Goal: Task Accomplishment & Management: Complete application form

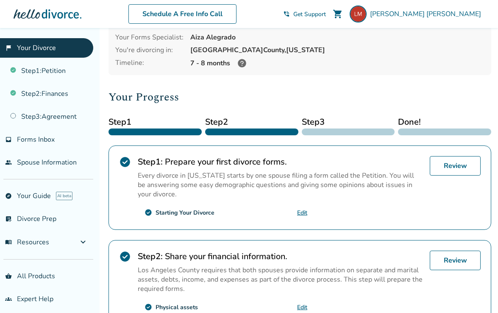
scroll to position [59, 0]
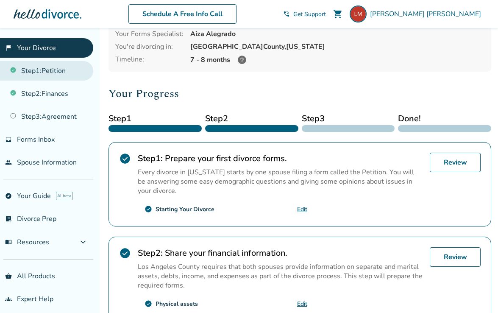
click at [42, 78] on link "Step 1 : Petition" at bounding box center [46, 71] width 93 height 20
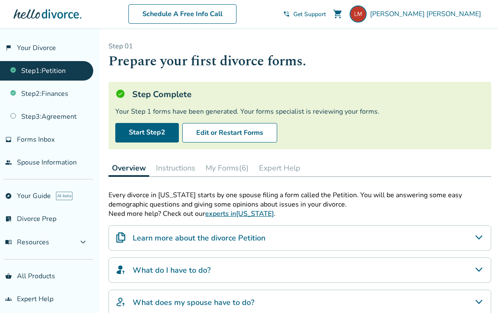
click at [231, 167] on button "My Forms (6)" at bounding box center [227, 167] width 50 height 17
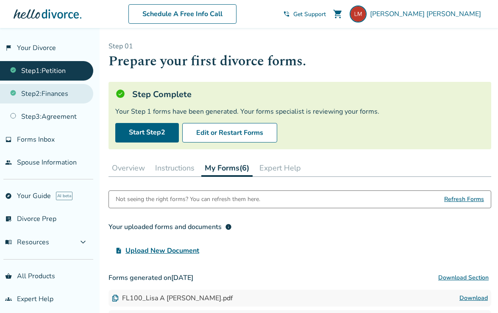
click at [59, 93] on link "Step 2 : Finances" at bounding box center [46, 94] width 93 height 20
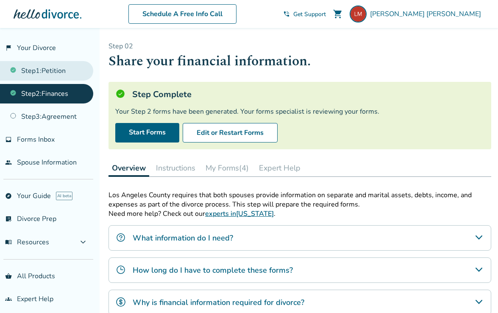
click at [59, 76] on link "Step 1 : Petition" at bounding box center [46, 71] width 93 height 20
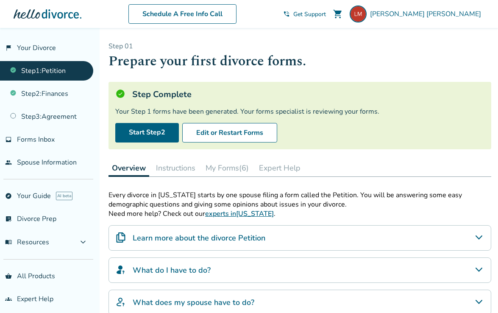
scroll to position [13, 0]
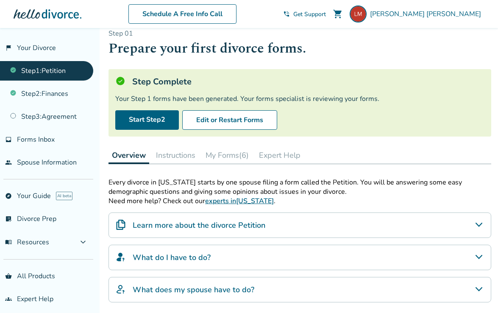
click at [190, 161] on button "Instructions" at bounding box center [176, 155] width 46 height 17
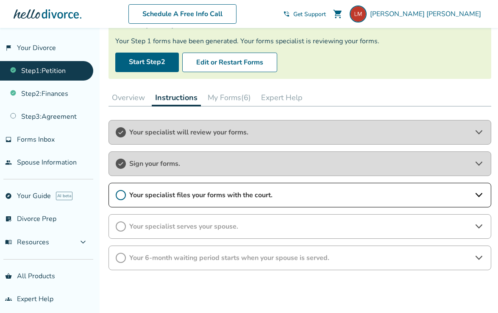
scroll to position [72, 0]
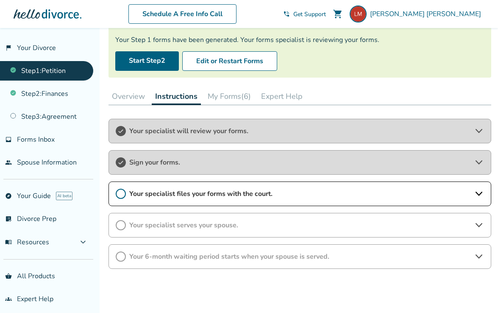
click at [195, 198] on div "Your specialist files your forms with the court." at bounding box center [300, 193] width 383 height 25
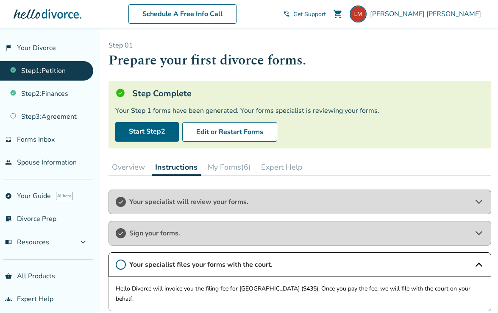
scroll to position [0, 0]
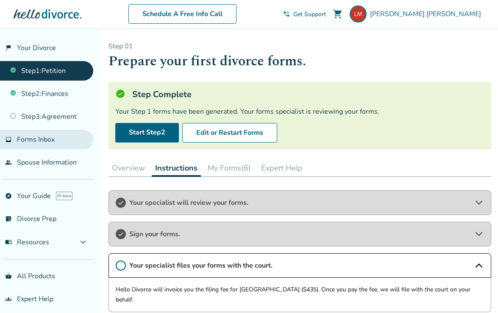
click at [39, 141] on span "Forms Inbox" at bounding box center [36, 139] width 38 height 9
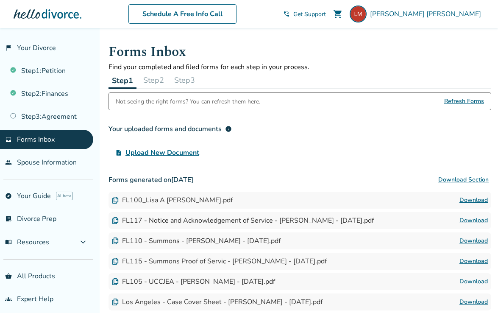
click at [152, 80] on button "Step 2" at bounding box center [154, 80] width 28 height 17
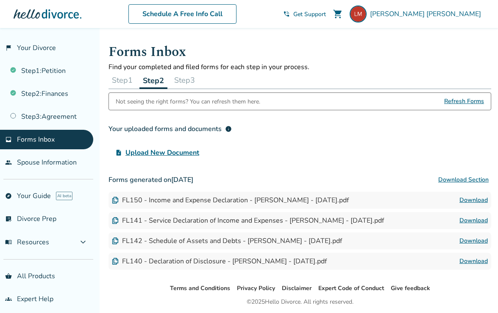
click at [198, 78] on button "Step 3" at bounding box center [185, 80] width 28 height 17
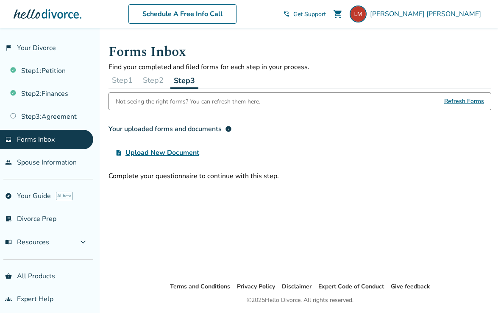
click at [156, 78] on button "Step 2" at bounding box center [153, 80] width 28 height 17
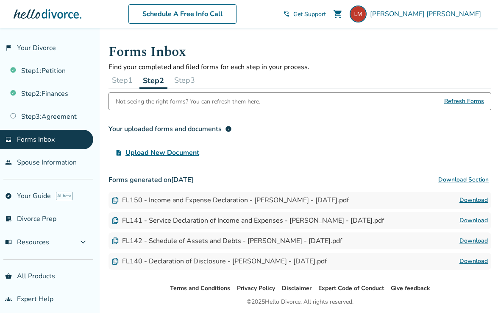
click at [119, 78] on button "Step 1" at bounding box center [123, 80] width 28 height 17
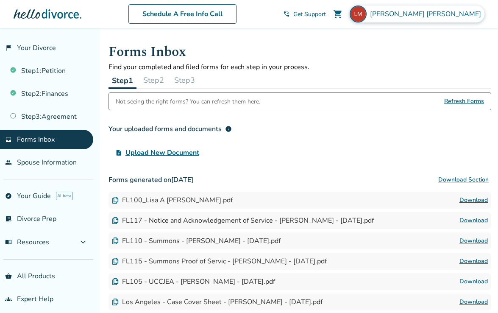
click at [445, 16] on span "Lisa Mozden" at bounding box center [427, 13] width 114 height 9
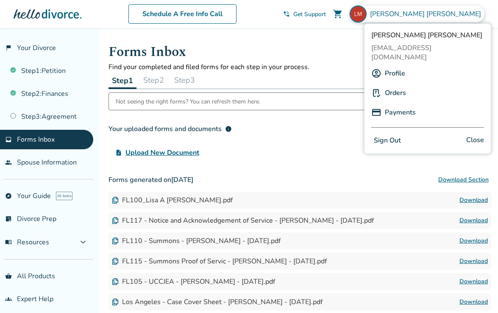
click at [401, 85] on link "Orders" at bounding box center [395, 93] width 21 height 16
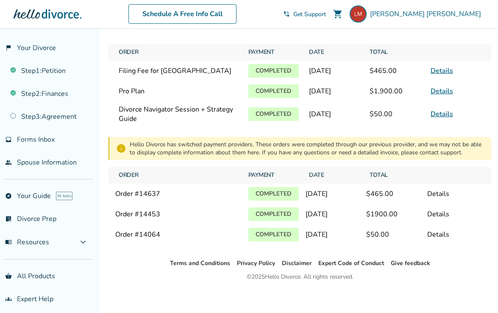
scroll to position [31, 0]
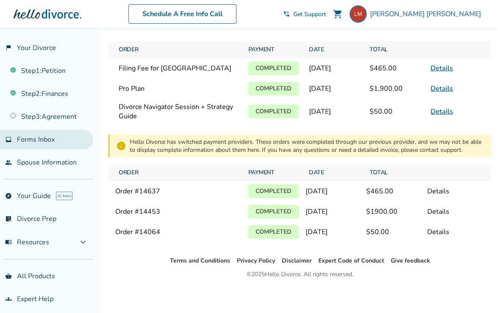
click at [42, 138] on span "Forms Inbox" at bounding box center [36, 139] width 38 height 9
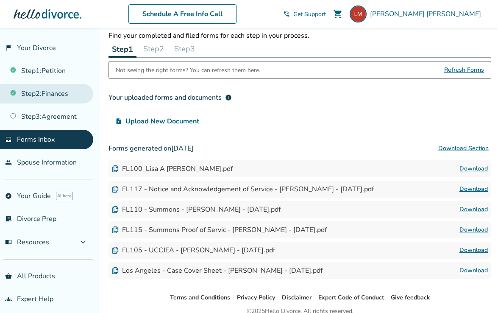
click at [56, 95] on link "Step 2 : Finances" at bounding box center [46, 94] width 93 height 20
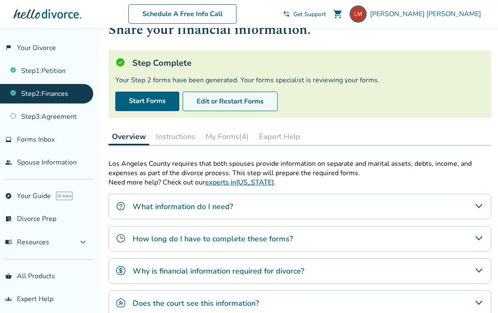
click at [232, 103] on button "Edit or Restart Forms" at bounding box center [230, 102] width 95 height 20
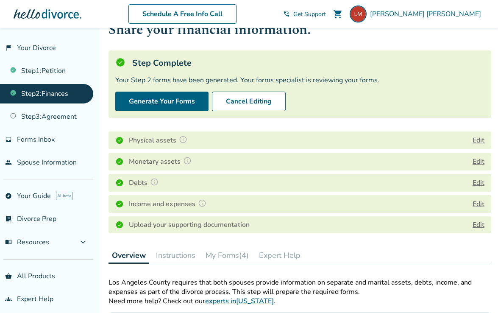
click at [479, 141] on button "Edit" at bounding box center [479, 140] width 12 height 10
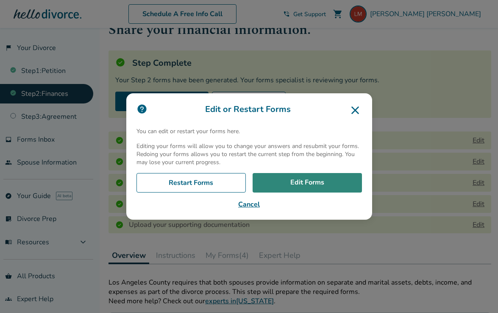
click at [328, 184] on link "Edit Forms" at bounding box center [307, 183] width 109 height 20
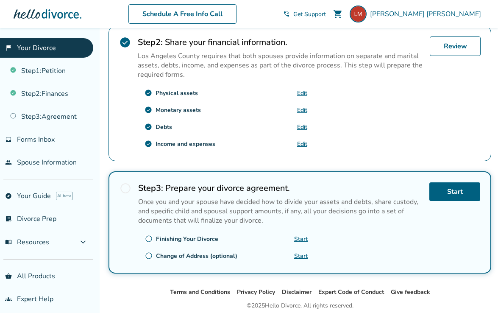
scroll to position [269, 0]
